Goal: Transaction & Acquisition: Purchase product/service

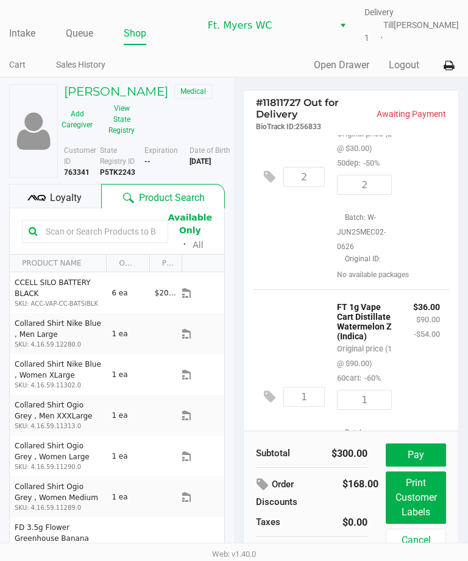
scroll to position [87, 0]
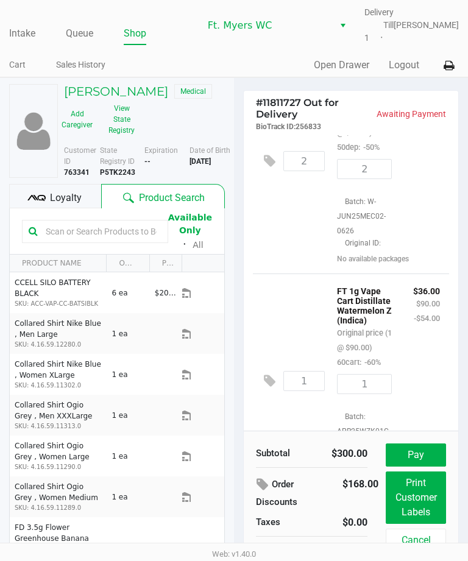
click at [398, 451] on button "Pay" at bounding box center [416, 454] width 60 height 23
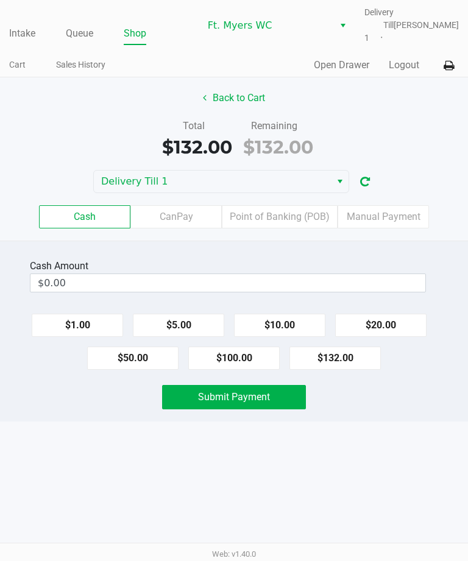
click at [164, 211] on label "CanPay" at bounding box center [175, 216] width 91 height 23
click at [0, 0] on 2 "CanPay" at bounding box center [0, 0] width 0 height 0
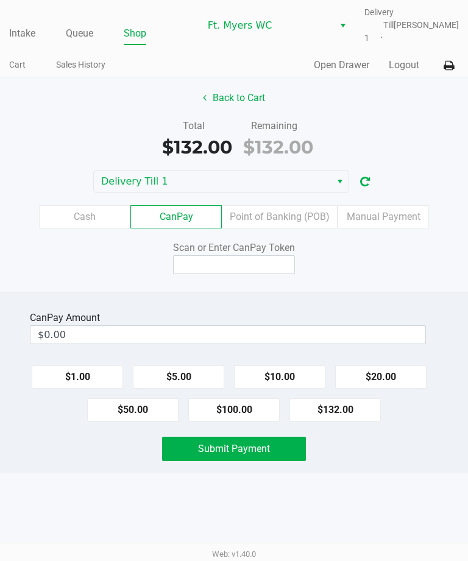
scroll to position [0, 9]
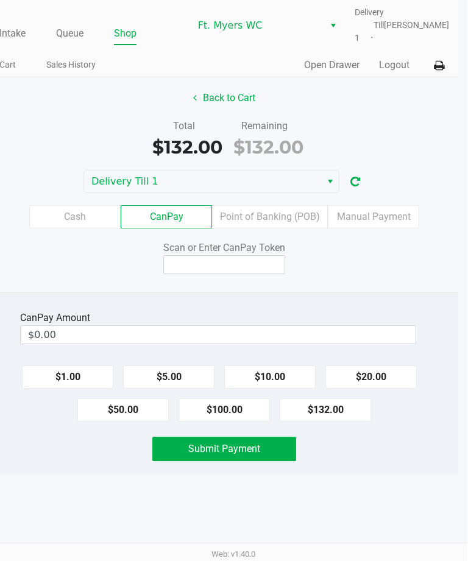
click at [237, 87] on button "Back to Cart" at bounding box center [225, 98] width 78 height 23
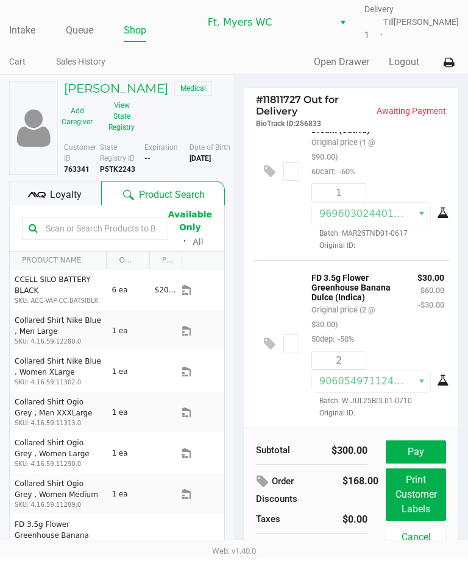
scroll to position [11, 0]
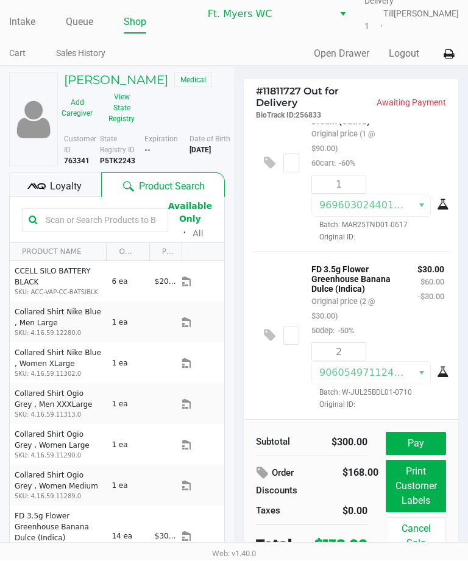
click at [46, 183] on div "Loyalty" at bounding box center [55, 185] width 92 height 24
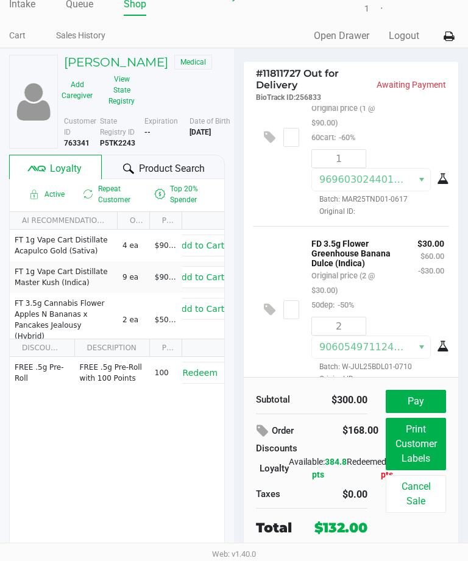
scroll to position [29, 0]
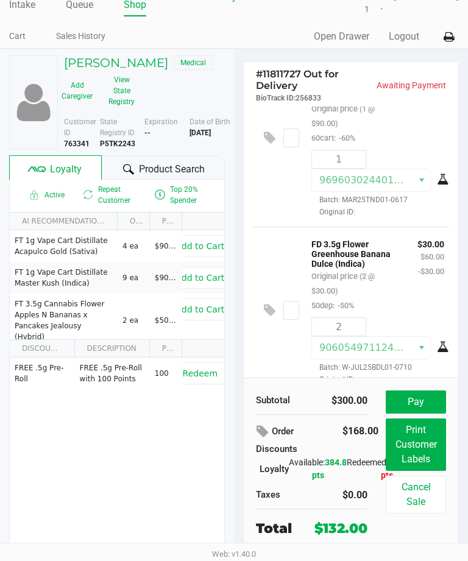
click at [1, 109] on div "[PERSON_NAME] Medical Add Caregiver View State Registry Customer ID 763341 Stat…" at bounding box center [117, 315] width 234 height 533
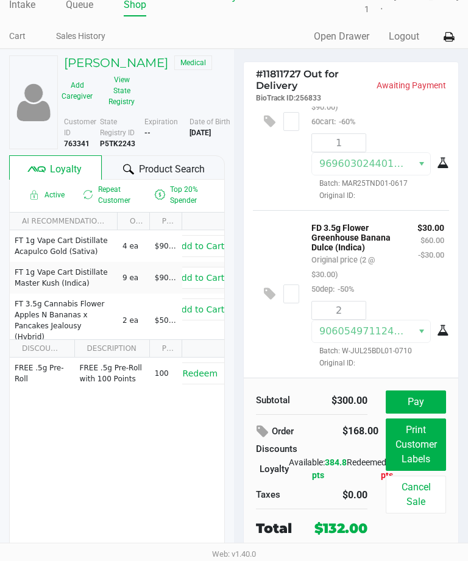
scroll to position [417, 0]
click at [403, 398] on button "Pay" at bounding box center [416, 401] width 60 height 23
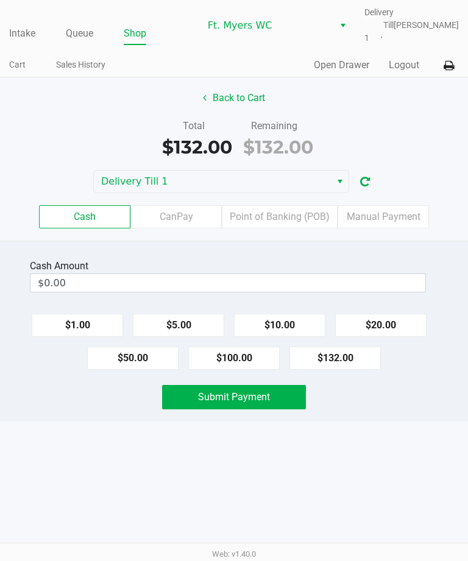
click at [171, 205] on label "CanPay" at bounding box center [175, 216] width 91 height 23
click at [0, 0] on 2 "CanPay" at bounding box center [0, 0] width 0 height 0
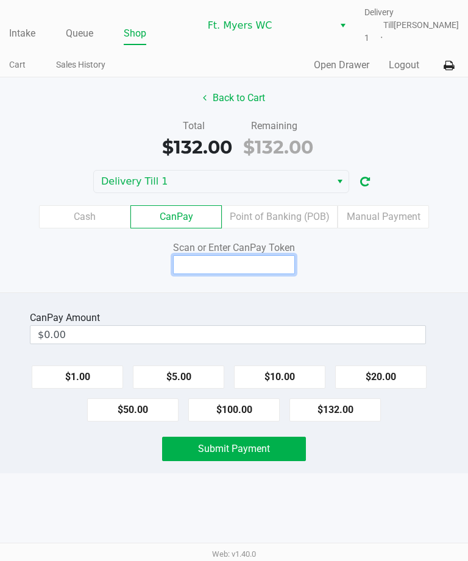
click at [189, 255] on input at bounding box center [234, 264] width 122 height 19
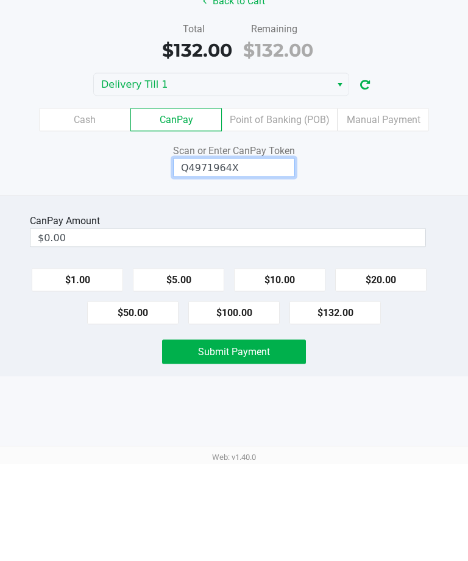
type input "Q4971964X"
click at [327, 398] on button "$132.00" at bounding box center [334, 409] width 91 height 23
type input "$132.00"
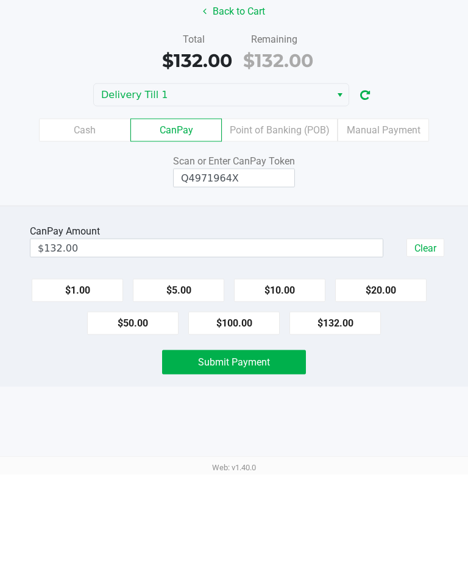
click at [220, 443] on span "Submit Payment" at bounding box center [234, 449] width 72 height 12
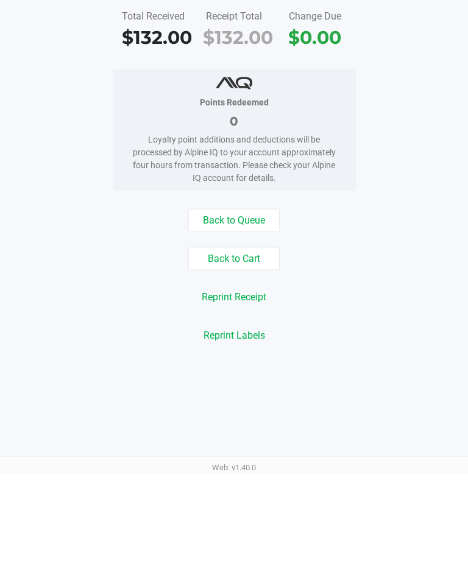
click at [223, 295] on button "Back to Queue" at bounding box center [233, 306] width 91 height 23
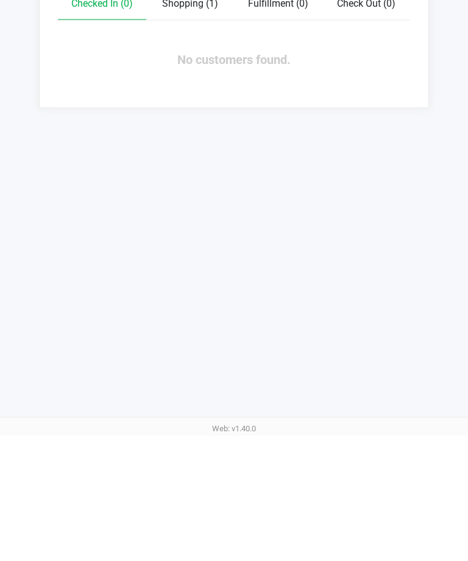
click at [10, 41] on link "Intake" at bounding box center [22, 33] width 26 height 17
